Goal: Check status: Check status

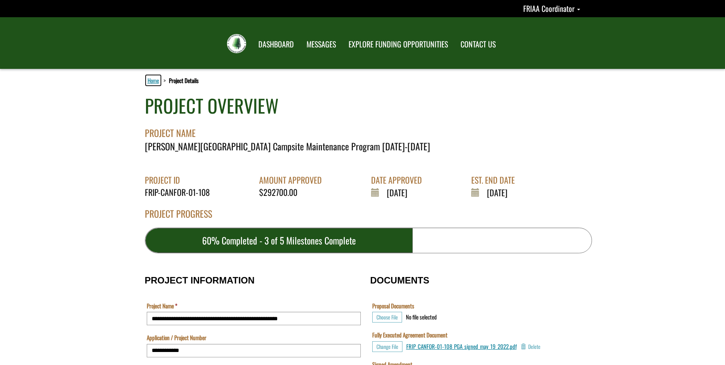
click at [153, 82] on link "Home" at bounding box center [153, 80] width 15 height 10
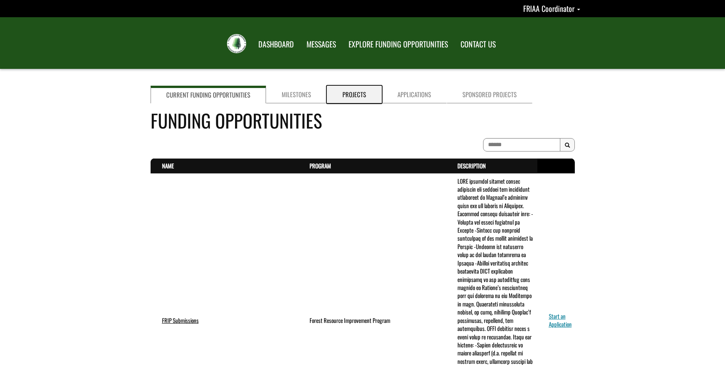
click at [342, 97] on link "Projects" at bounding box center [354, 95] width 55 height 18
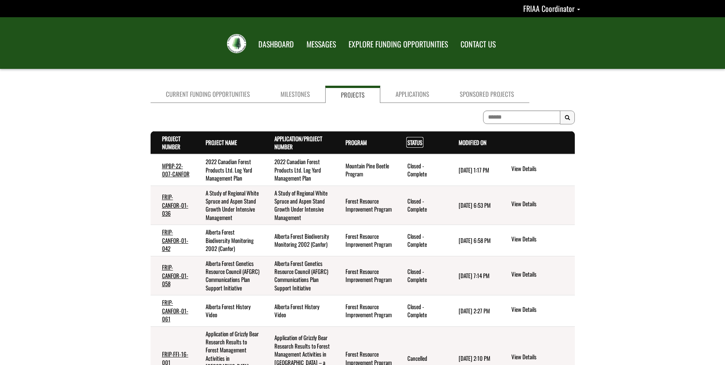
click at [412, 144] on link "Status . sort descending" at bounding box center [415, 142] width 15 height 8
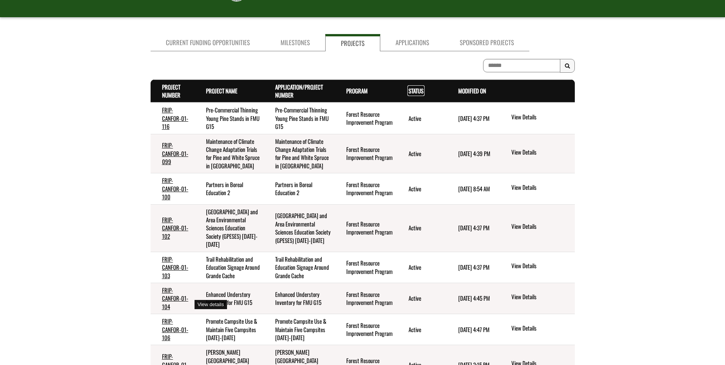
scroll to position [115, 0]
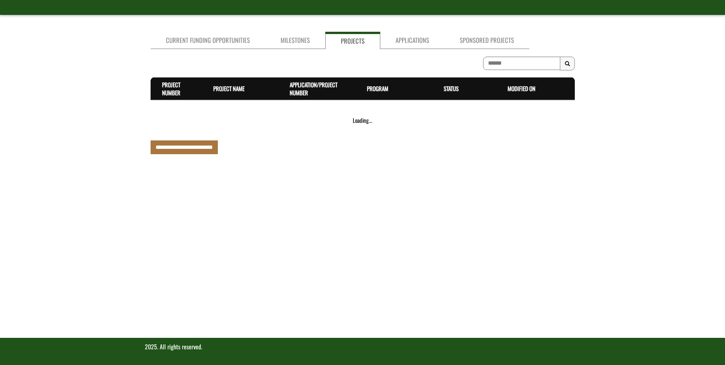
scroll to position [166, 0]
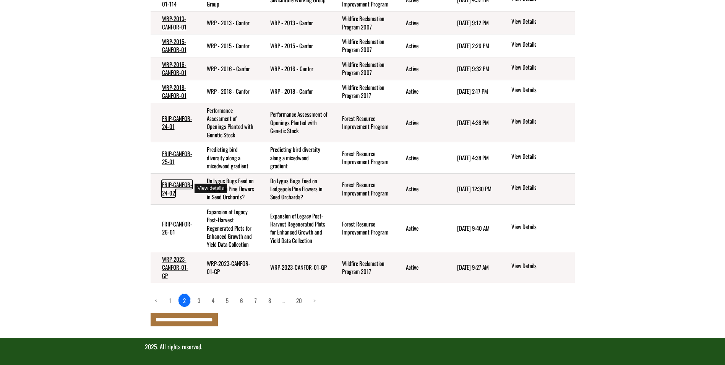
click at [169, 181] on link "FRIP-CANFOR-24-02" at bounding box center [177, 188] width 30 height 16
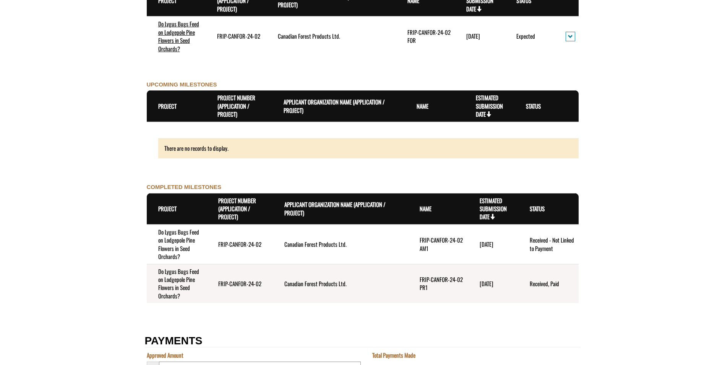
scroll to position [956, 0]
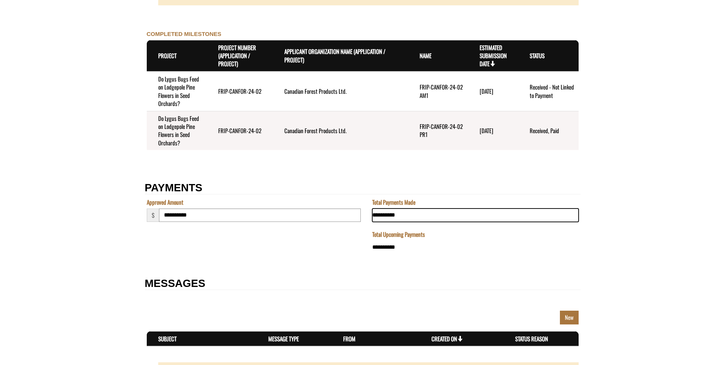
click at [401, 221] on input "**********" at bounding box center [475, 214] width 206 height 13
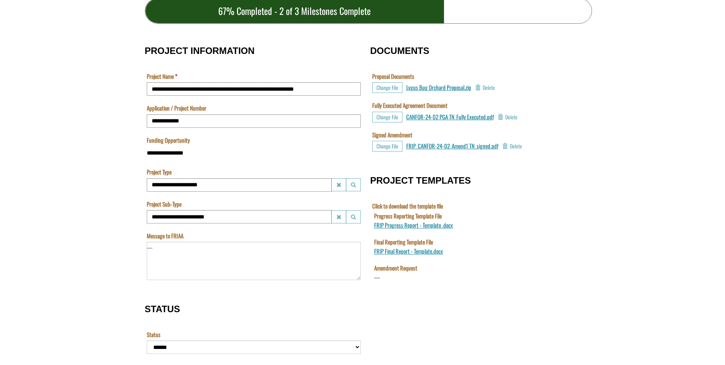
scroll to position [0, 0]
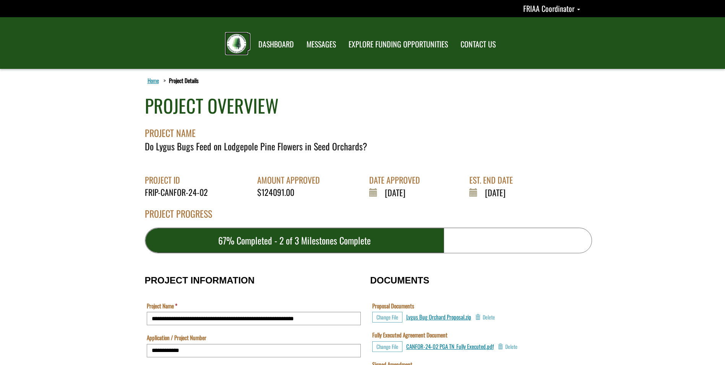
click at [238, 45] on img at bounding box center [236, 43] width 19 height 19
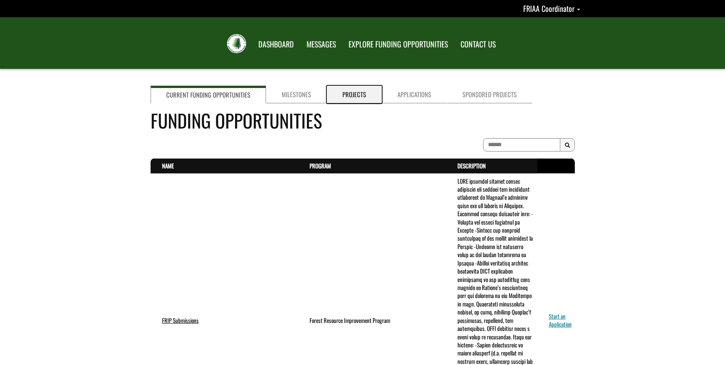
click at [353, 91] on link "Projects" at bounding box center [354, 95] width 55 height 18
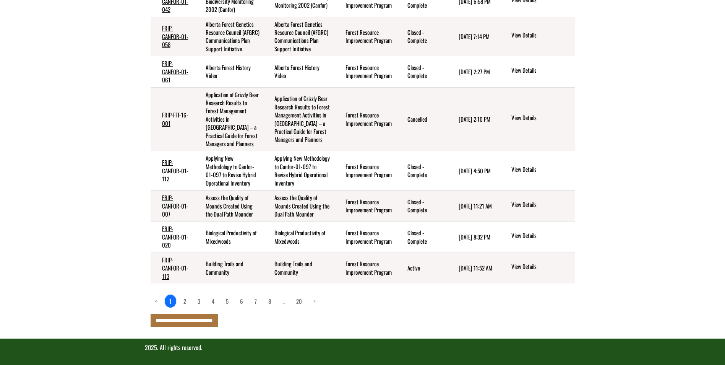
scroll to position [248, 0]
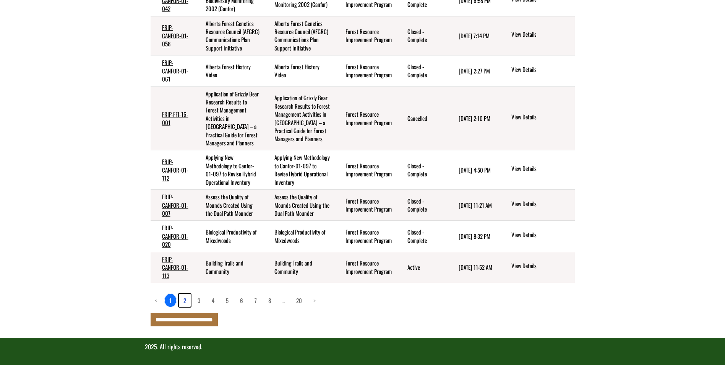
click at [185, 300] on link "2" at bounding box center [185, 300] width 12 height 13
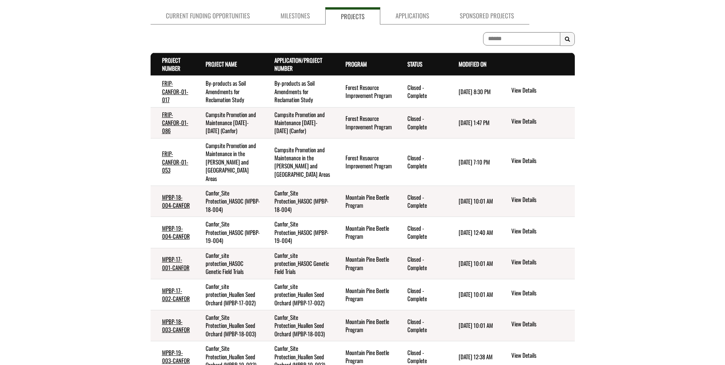
scroll to position [0, 0]
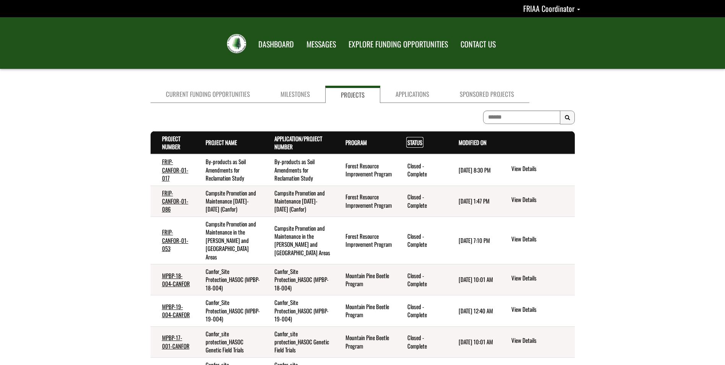
click at [412, 141] on link "Status . sort descending" at bounding box center [415, 142] width 15 height 8
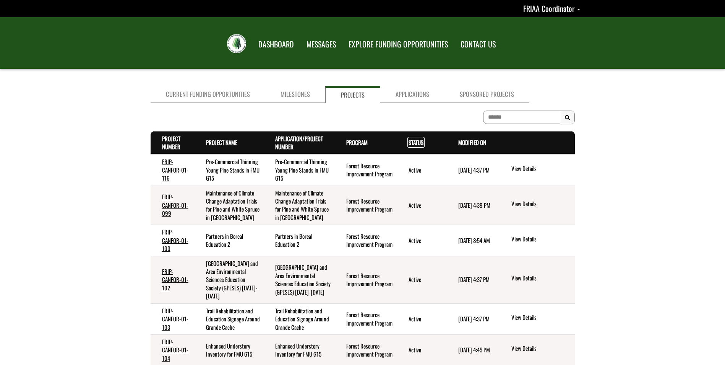
scroll to position [174, 0]
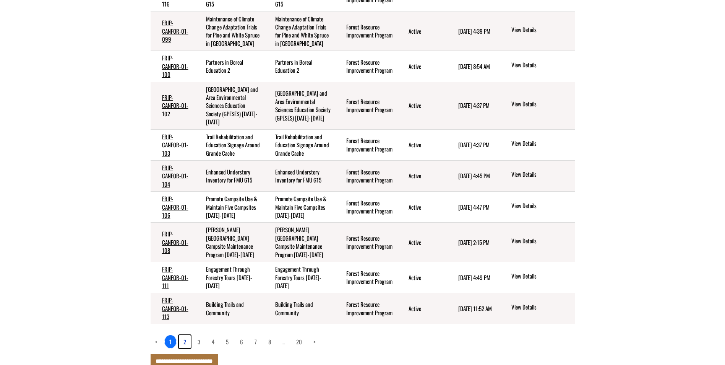
click at [187, 335] on link "2" at bounding box center [185, 341] width 12 height 13
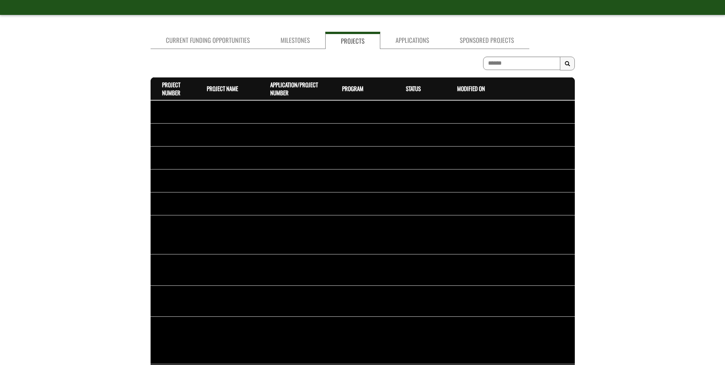
scroll to position [166, 0]
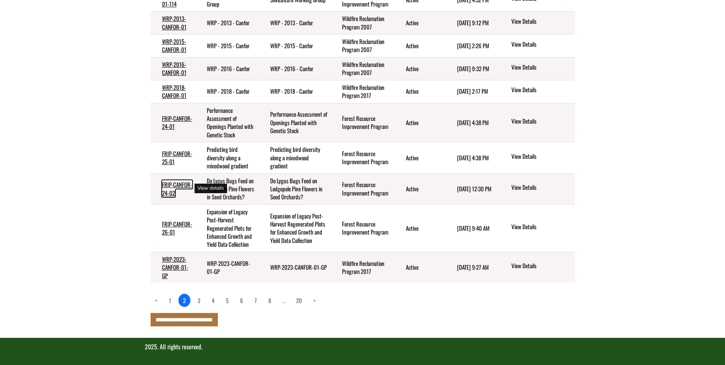
click at [164, 191] on link "FRIP-CANFOR-24-02" at bounding box center [177, 188] width 30 height 16
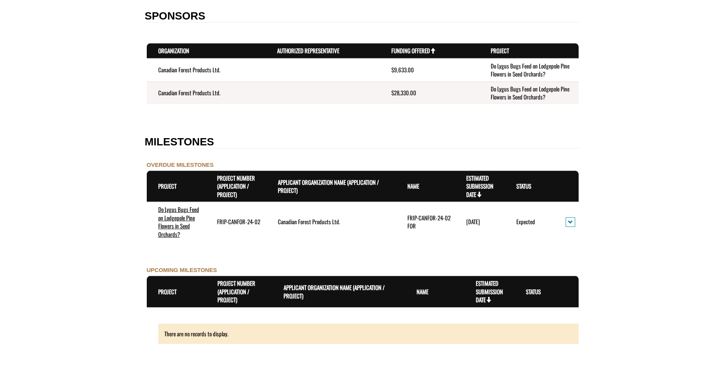
scroll to position [650, 0]
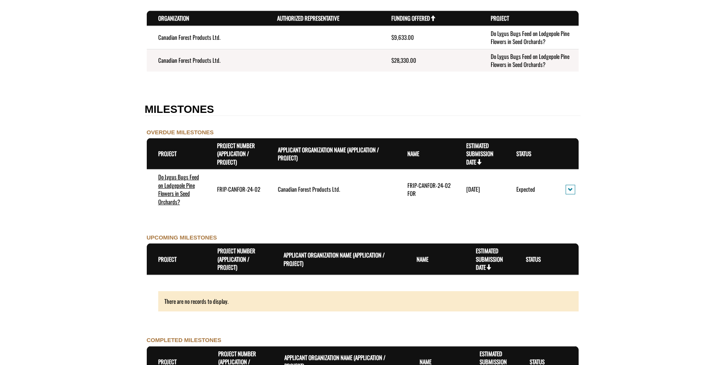
click at [92, 209] on form "**********" at bounding box center [362, 146] width 725 height 1454
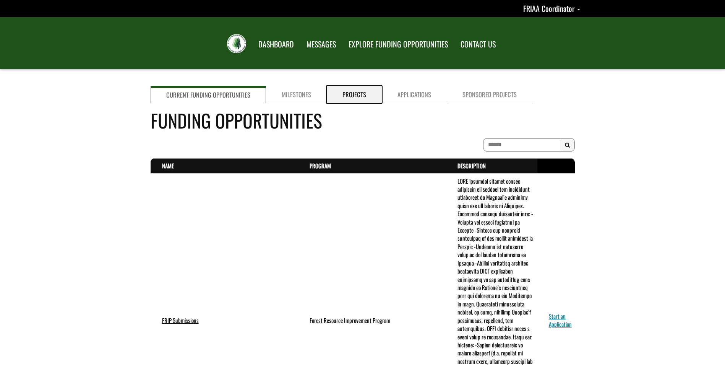
click at [348, 97] on link "Projects" at bounding box center [354, 95] width 55 height 18
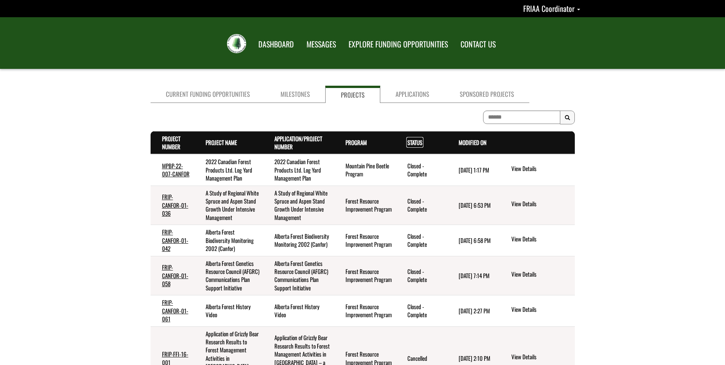
click at [413, 141] on link "Status . sort descending" at bounding box center [415, 142] width 15 height 8
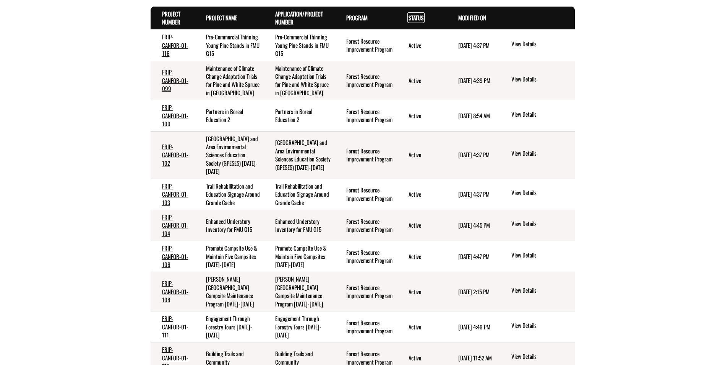
scroll to position [174, 0]
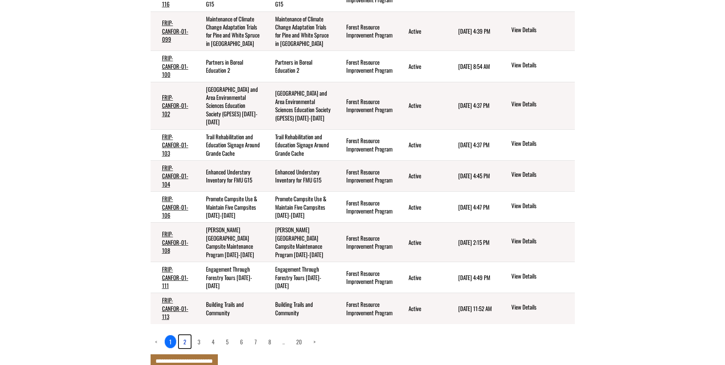
click at [183, 335] on link "2" at bounding box center [185, 341] width 12 height 13
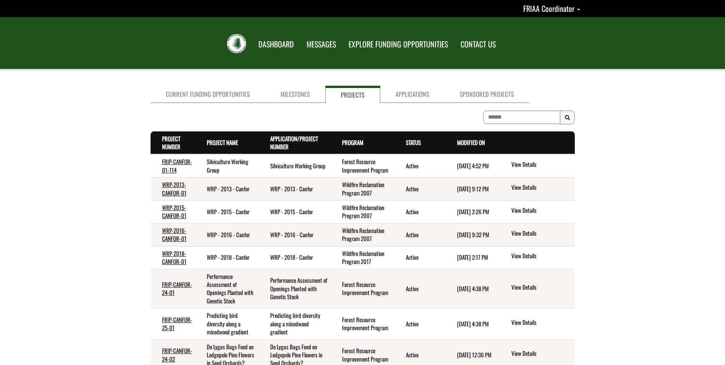
scroll to position [166, 0]
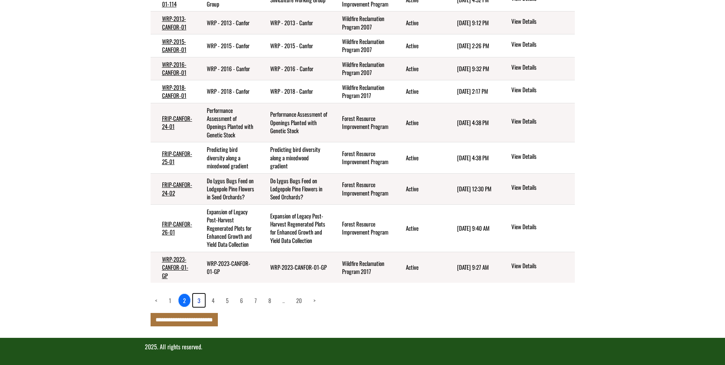
click at [200, 301] on link "3" at bounding box center [199, 300] width 12 height 13
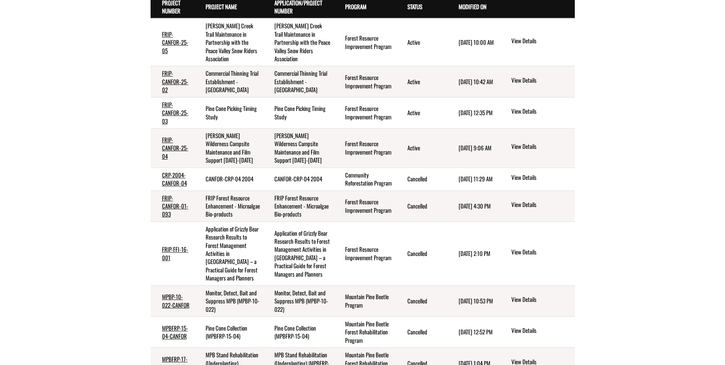
scroll to position [133, 0]
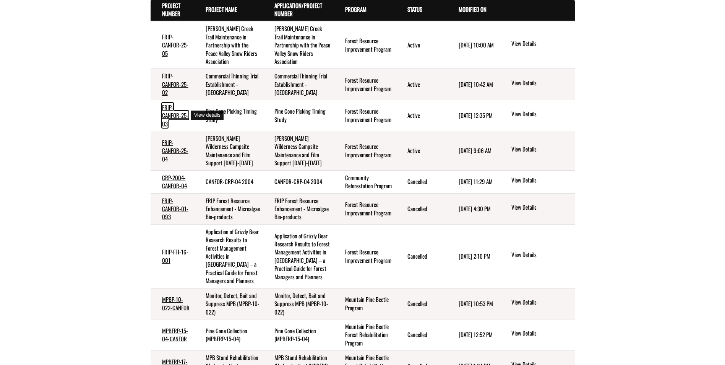
click at [164, 119] on link "FRIP-CANFOR-25-03" at bounding box center [175, 115] width 26 height 25
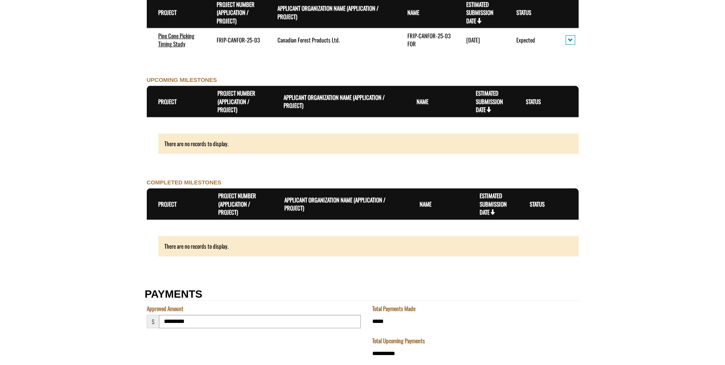
scroll to position [650, 0]
